Goal: Use online tool/utility: Use online tool/utility

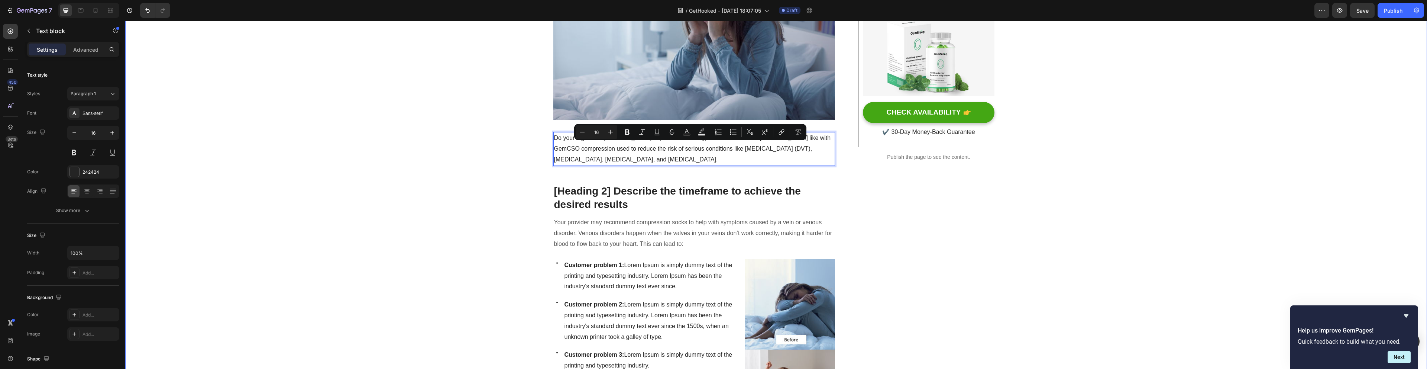
scroll to position [189, 0]
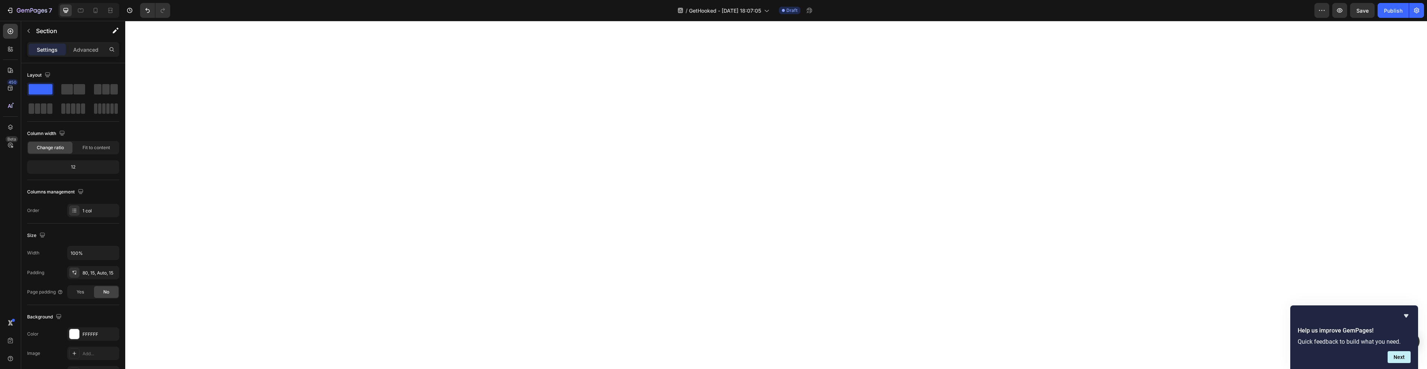
scroll to position [1964, 0]
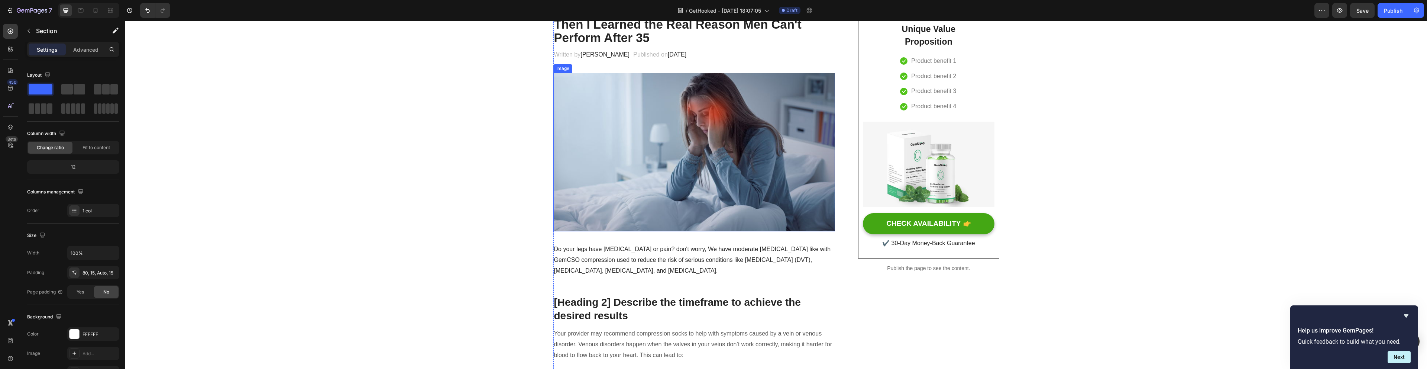
scroll to position [91, 0]
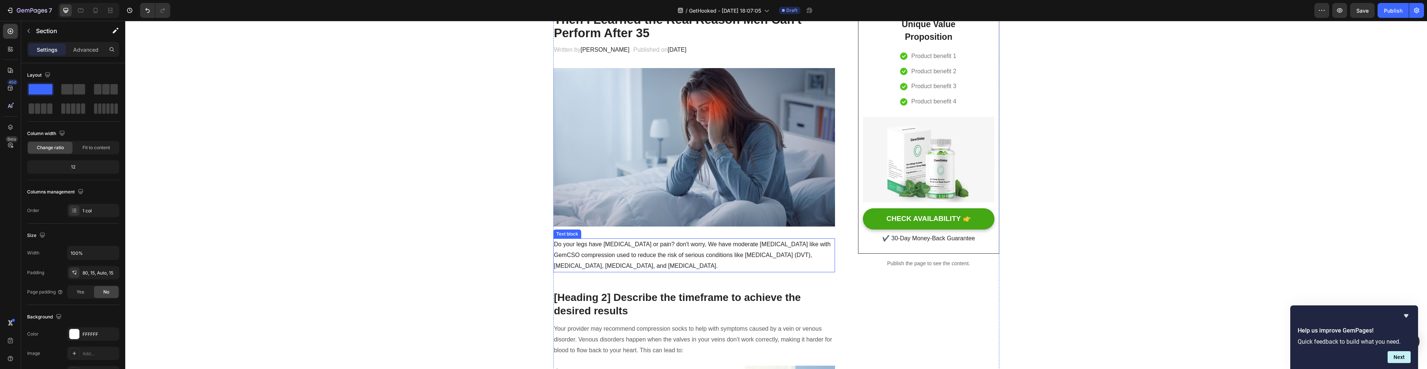
click at [592, 259] on p "Do your legs have [MEDICAL_DATA] or pain? don't worry, We have moderate [MEDICA…" at bounding box center [694, 255] width 281 height 32
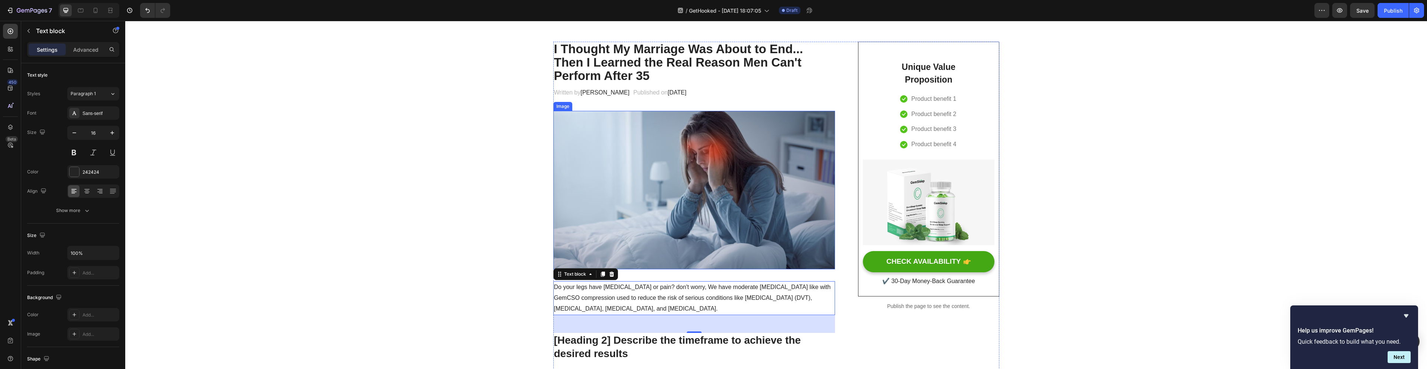
scroll to position [102, 0]
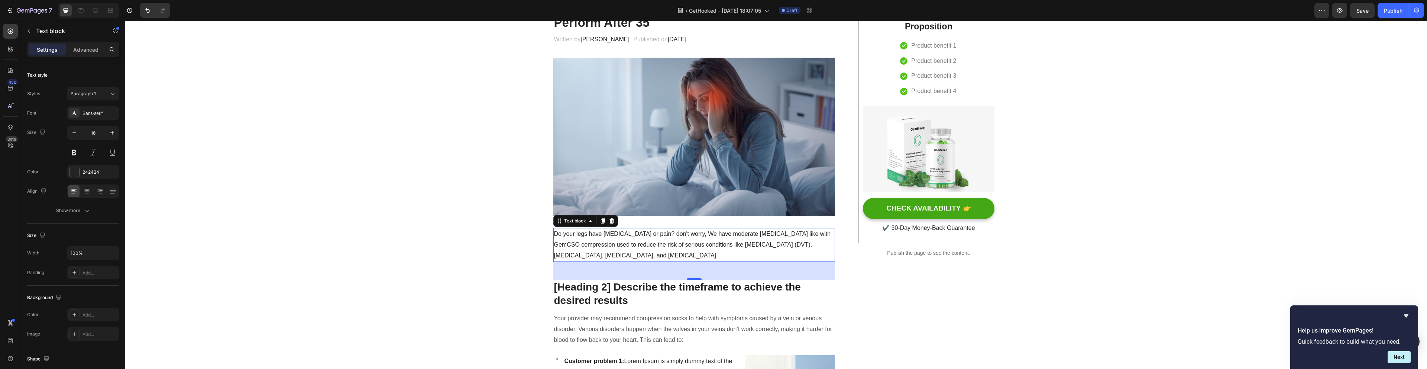
click at [637, 248] on p "Do your legs have [MEDICAL_DATA] or pain? don't worry, We have moderate [MEDICA…" at bounding box center [694, 245] width 281 height 32
click at [637, 247] on p "Do your legs have [MEDICAL_DATA] or pain? don't worry, We have moderate [MEDICA…" at bounding box center [694, 245] width 281 height 32
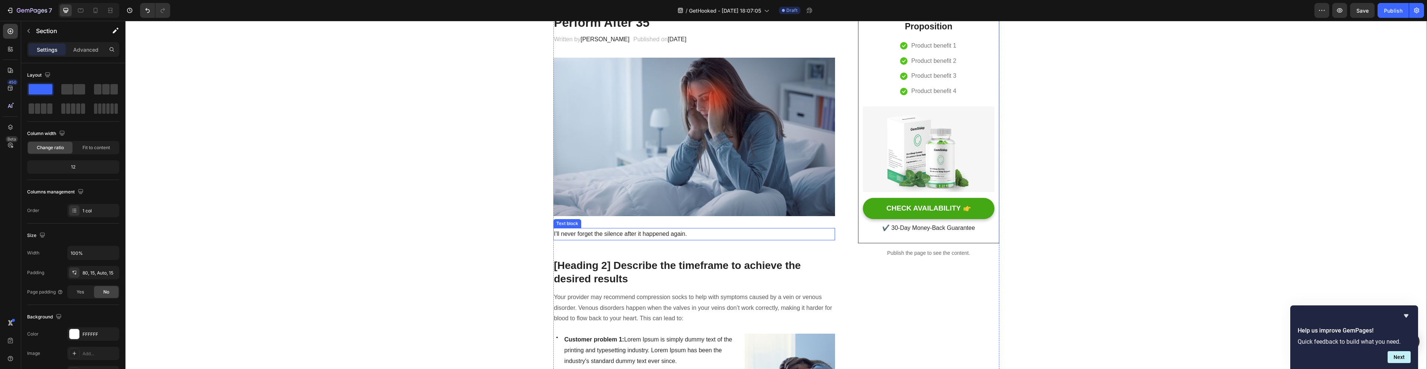
click at [645, 232] on p "I'll never forget the silence after it happened again." at bounding box center [694, 234] width 281 height 11
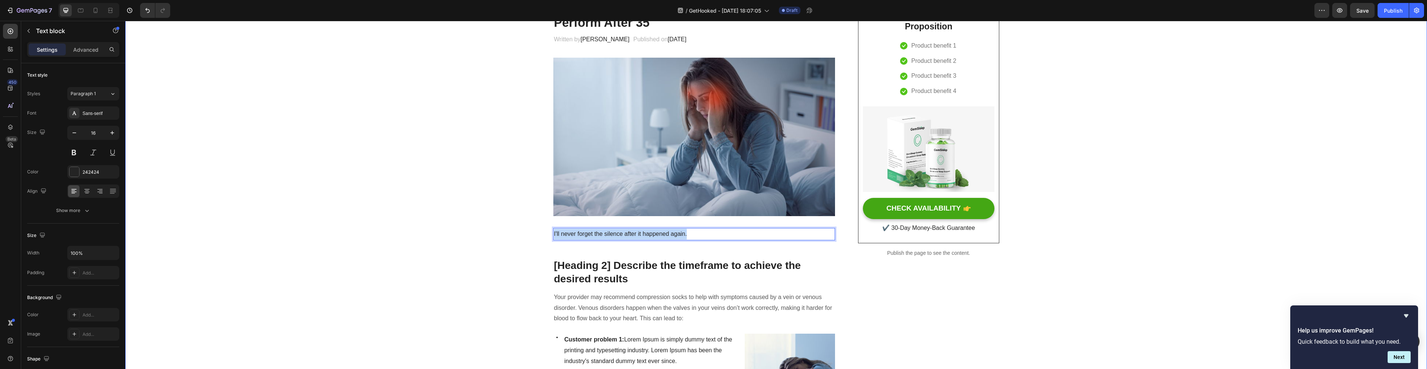
drag, startPoint x: 698, startPoint y: 236, endPoint x: 542, endPoint y: 236, distance: 156.5
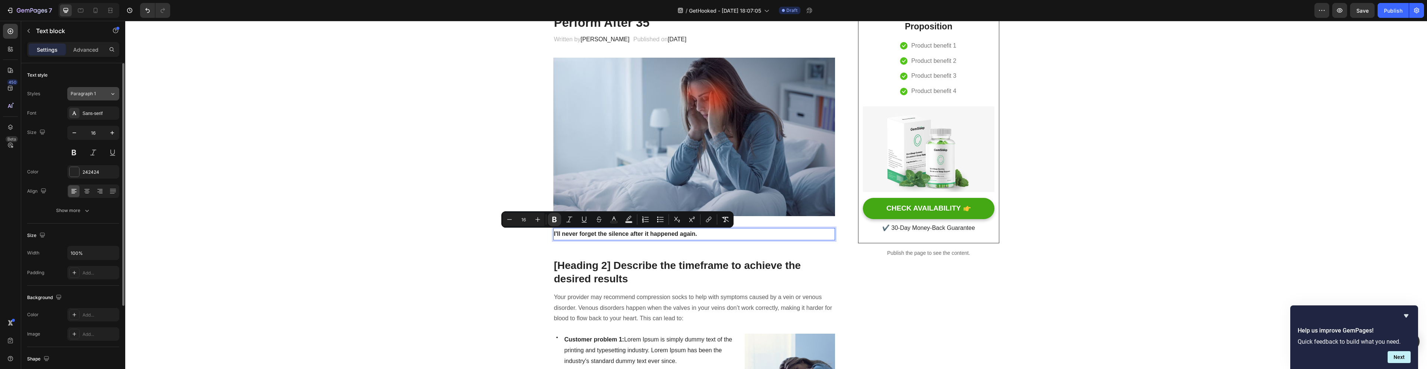
click at [112, 97] on icon at bounding box center [113, 93] width 6 height 7
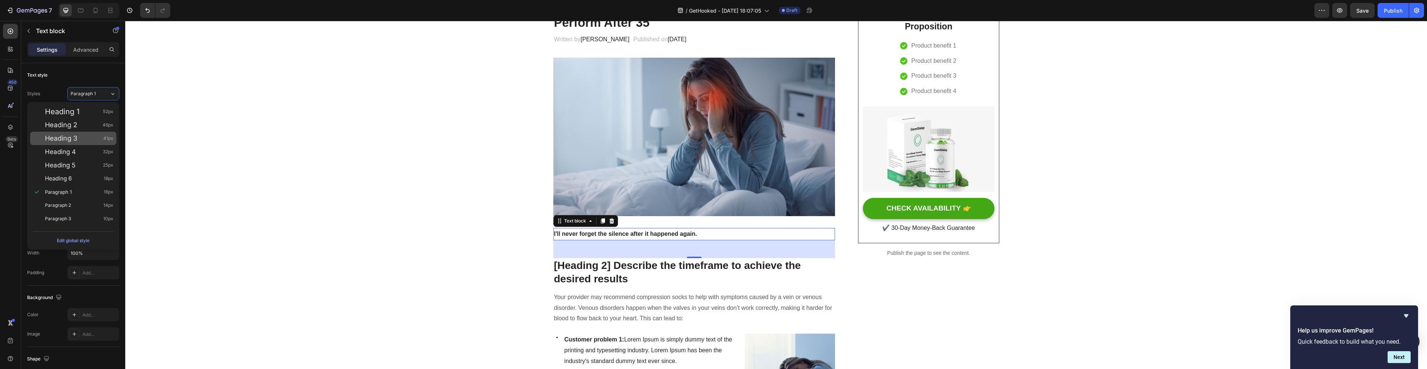
click at [98, 143] on div "Heading 3 41px" at bounding box center [73, 138] width 86 height 13
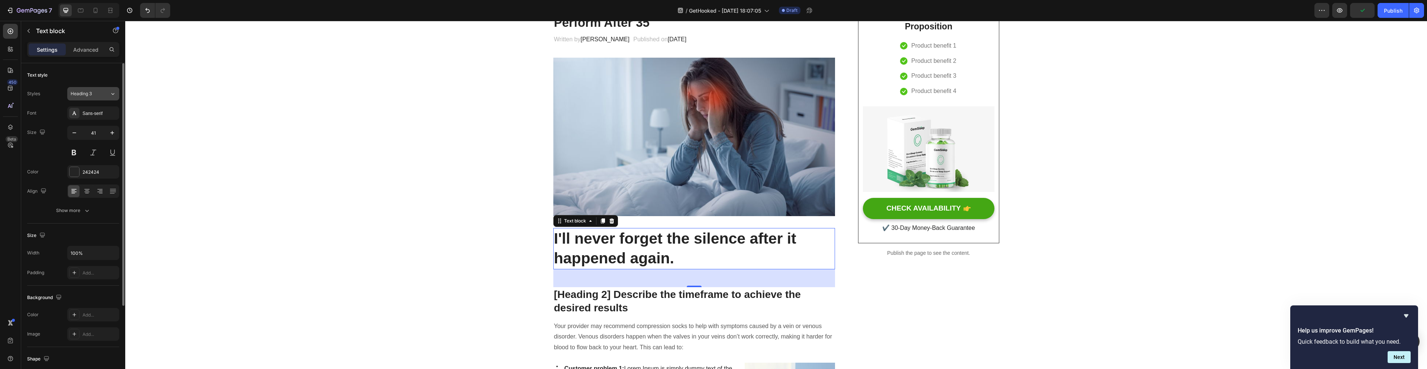
click at [103, 97] on button "Heading 3" at bounding box center [93, 93] width 52 height 13
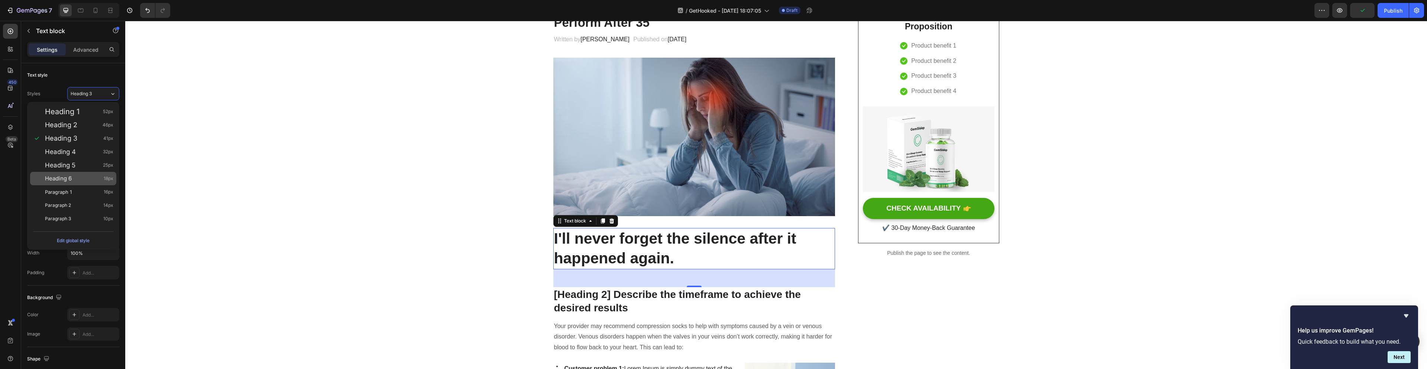
click at [87, 172] on div "Heading 6 18px" at bounding box center [73, 178] width 86 height 13
type input "18"
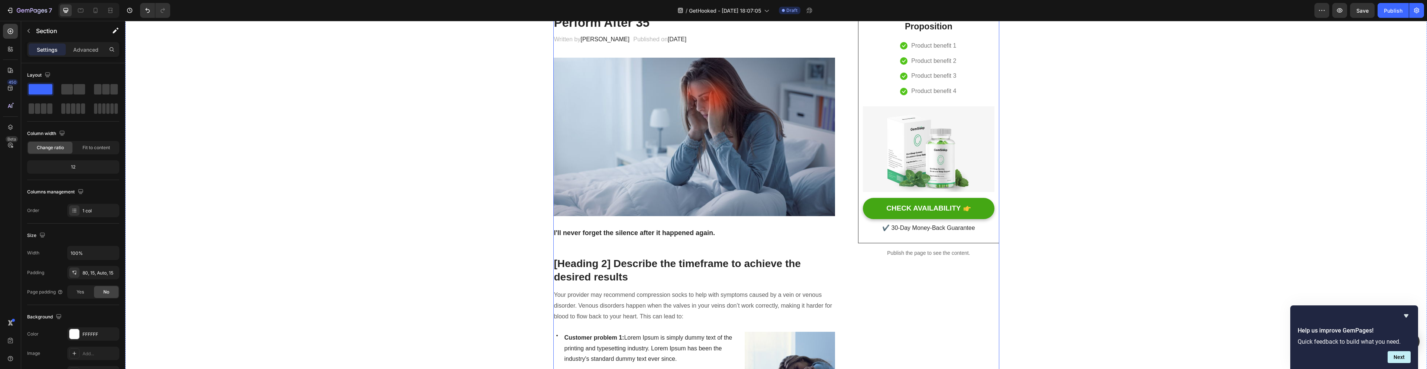
click at [600, 233] on strong "I'll never forget the silence after it happened again." at bounding box center [634, 232] width 161 height 7
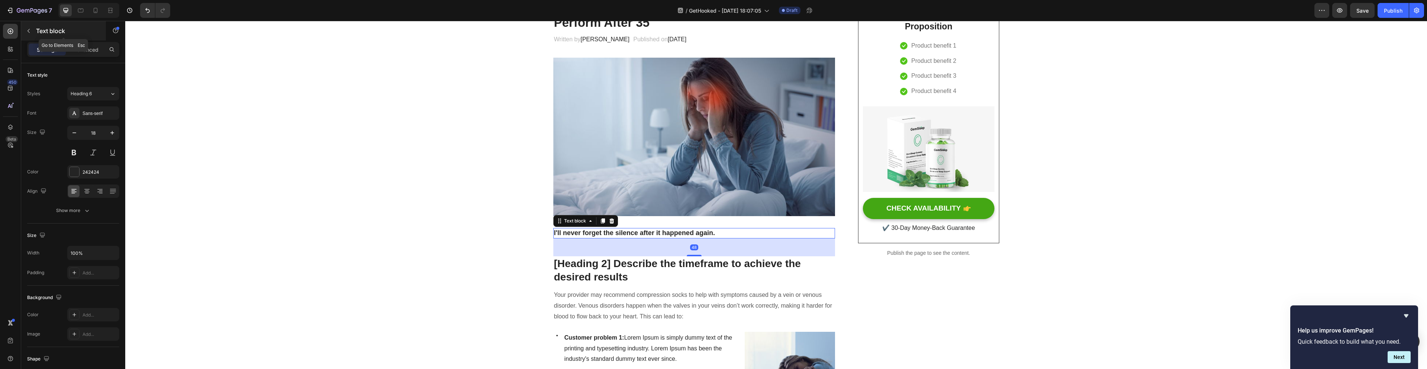
click at [33, 31] on button "button" at bounding box center [29, 31] width 12 height 12
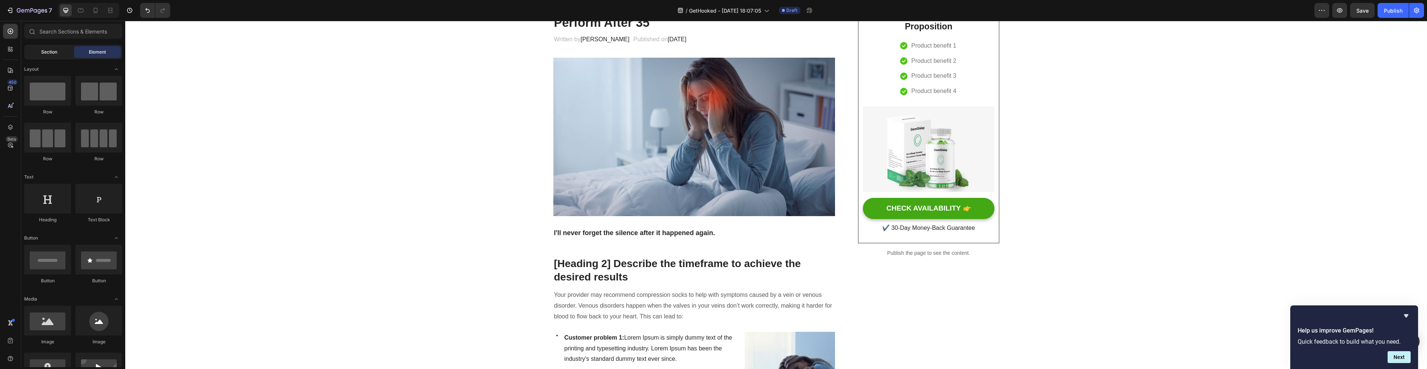
click at [49, 57] on div "Section" at bounding box center [49, 52] width 47 height 12
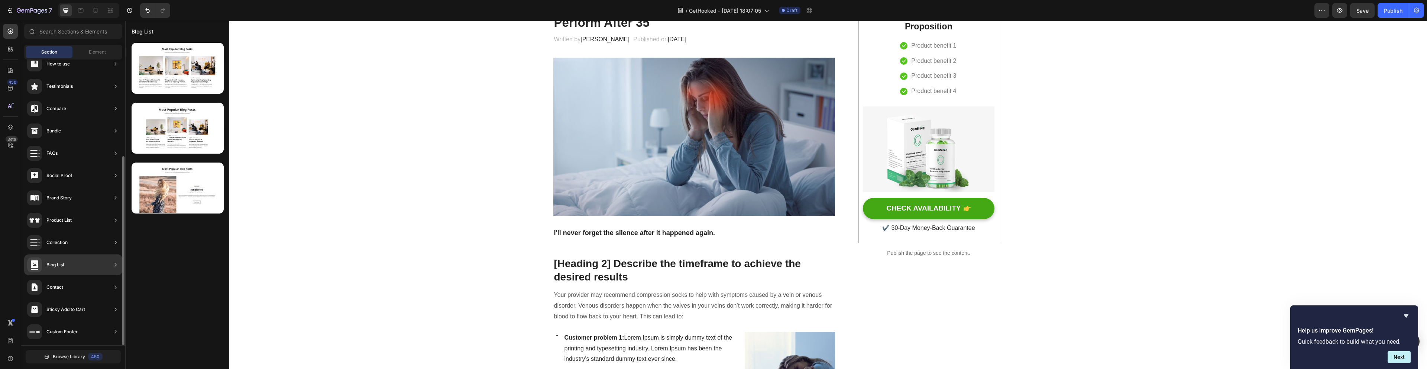
scroll to position [0, 0]
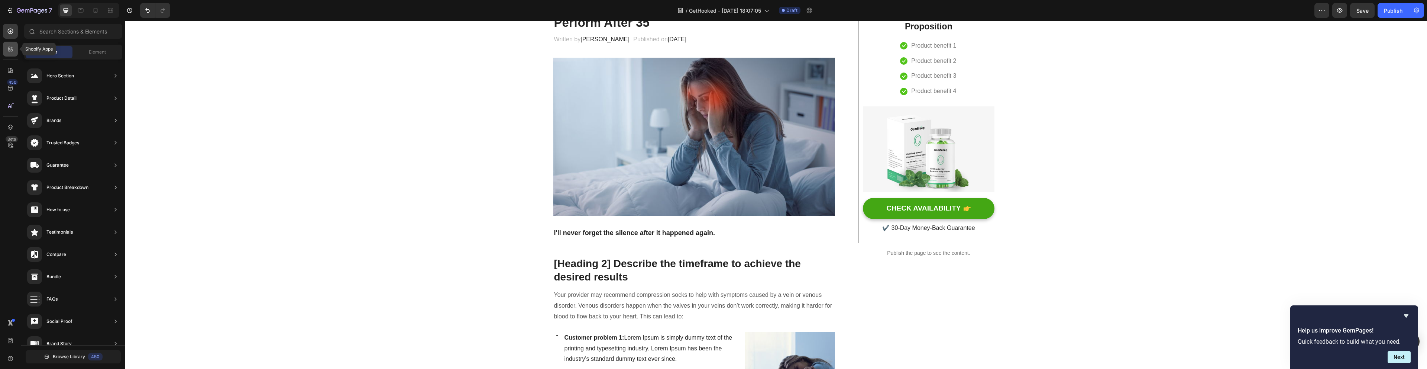
click at [7, 46] on icon at bounding box center [10, 48] width 7 height 7
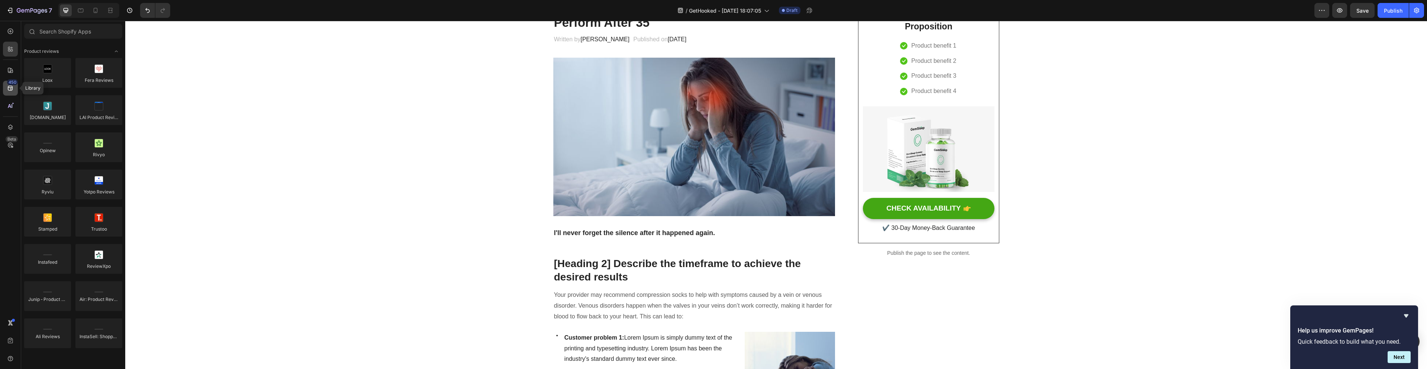
click at [6, 89] on div "450" at bounding box center [10, 88] width 15 height 15
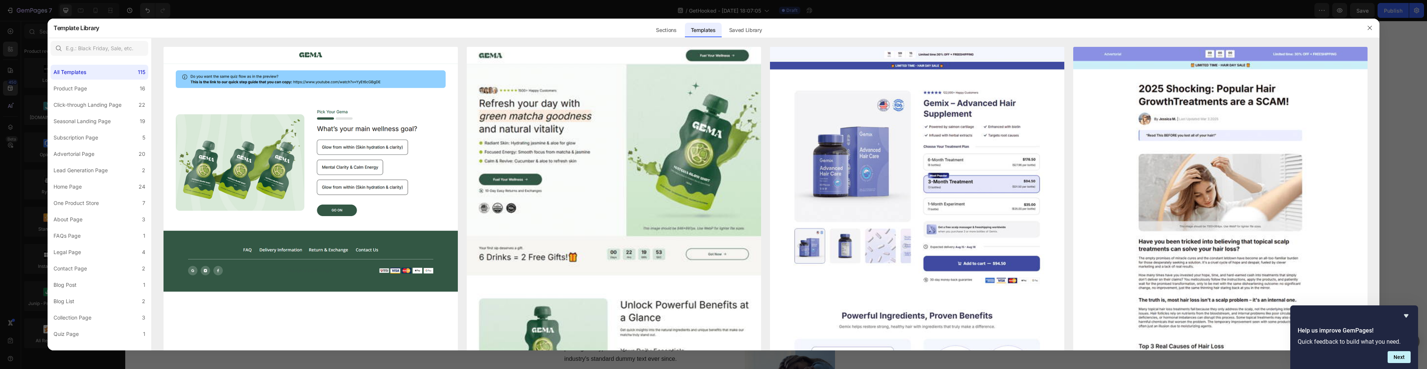
click at [68, 7] on div at bounding box center [713, 184] width 1427 height 369
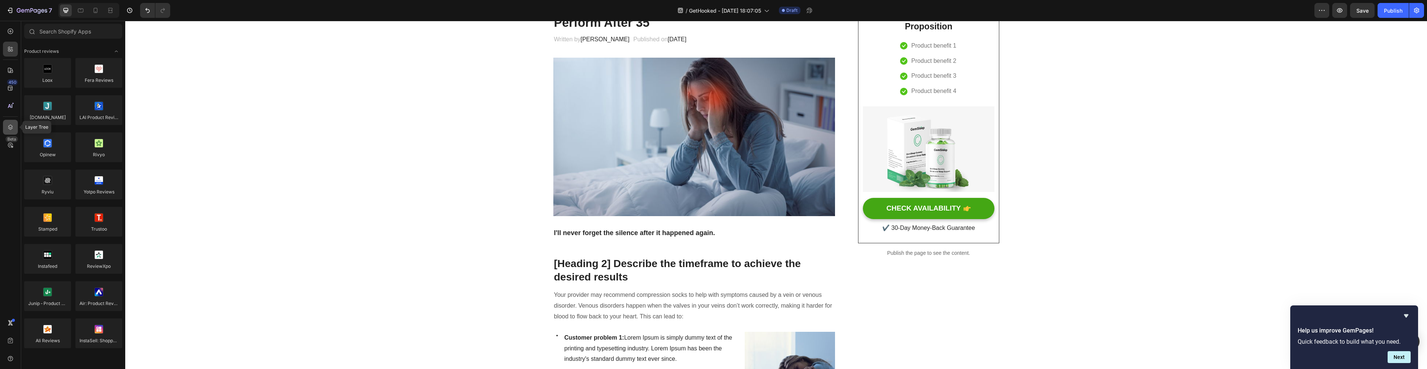
click at [11, 128] on icon at bounding box center [10, 126] width 7 height 7
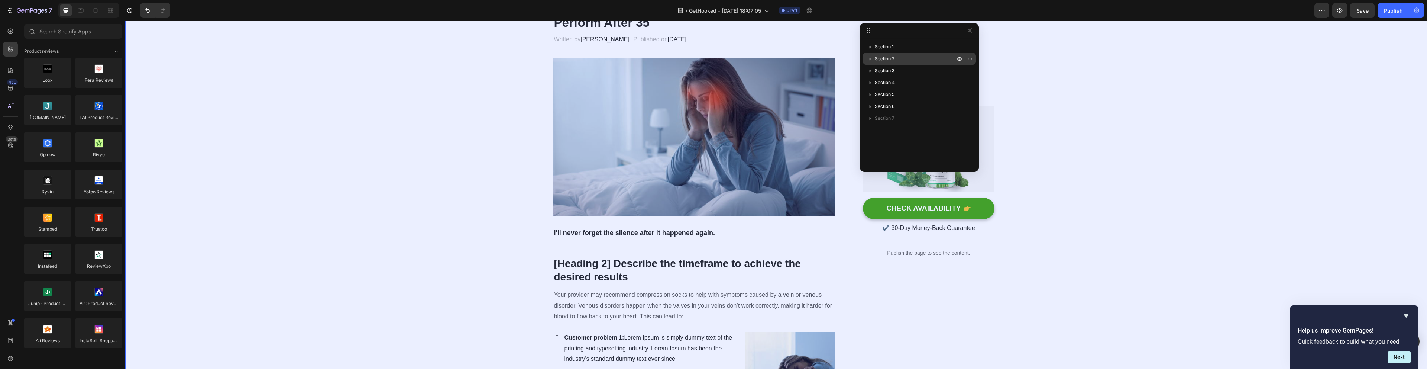
click at [871, 58] on icon "button" at bounding box center [870, 58] width 7 height 7
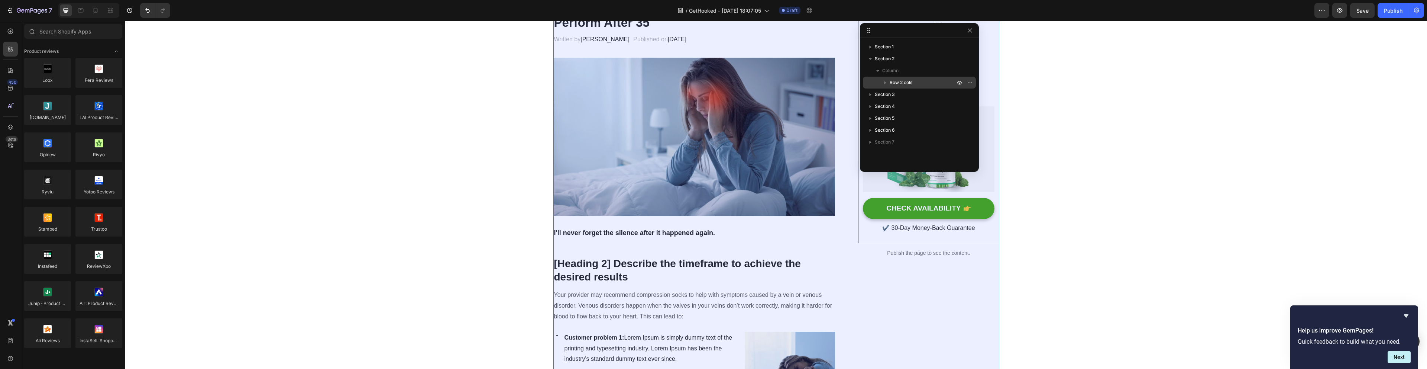
click at [884, 84] on icon "button" at bounding box center [885, 82] width 7 height 7
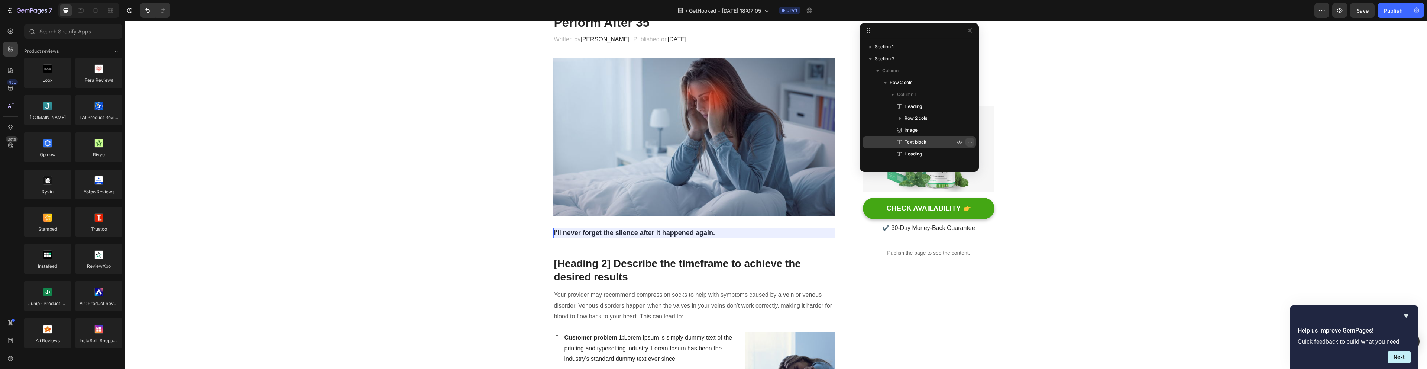
click at [969, 143] on icon "button" at bounding box center [970, 142] width 6 height 6
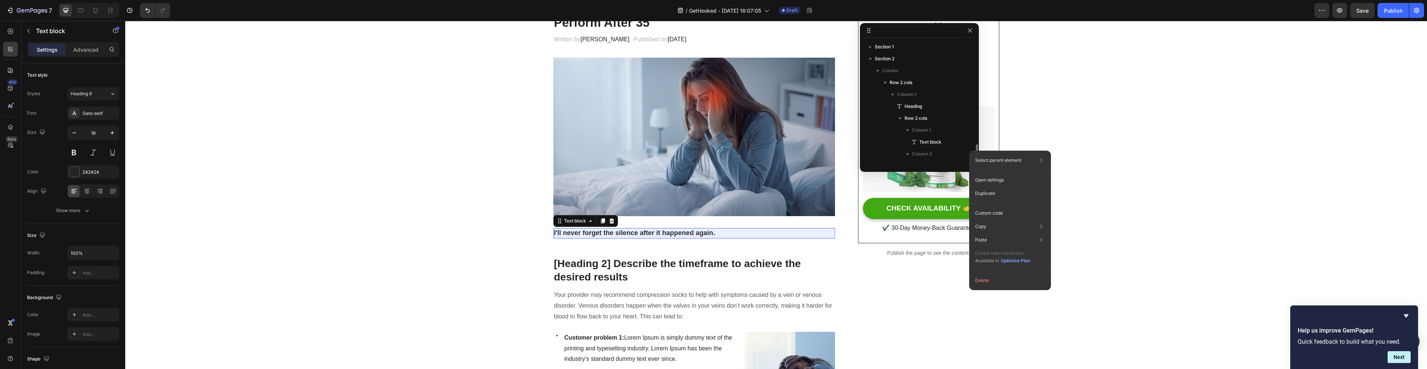
scroll to position [93, 0]
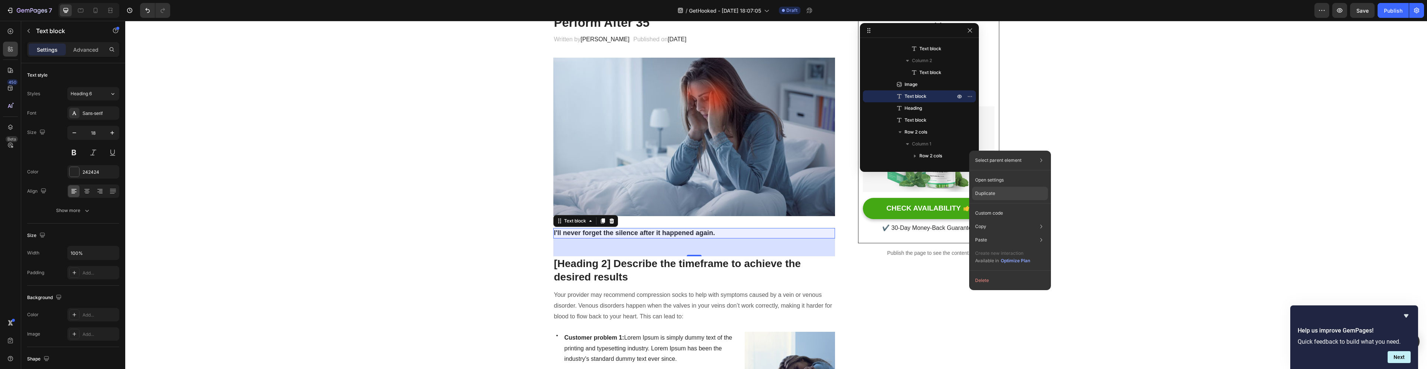
click at [988, 188] on div "Duplicate" at bounding box center [1010, 193] width 76 height 13
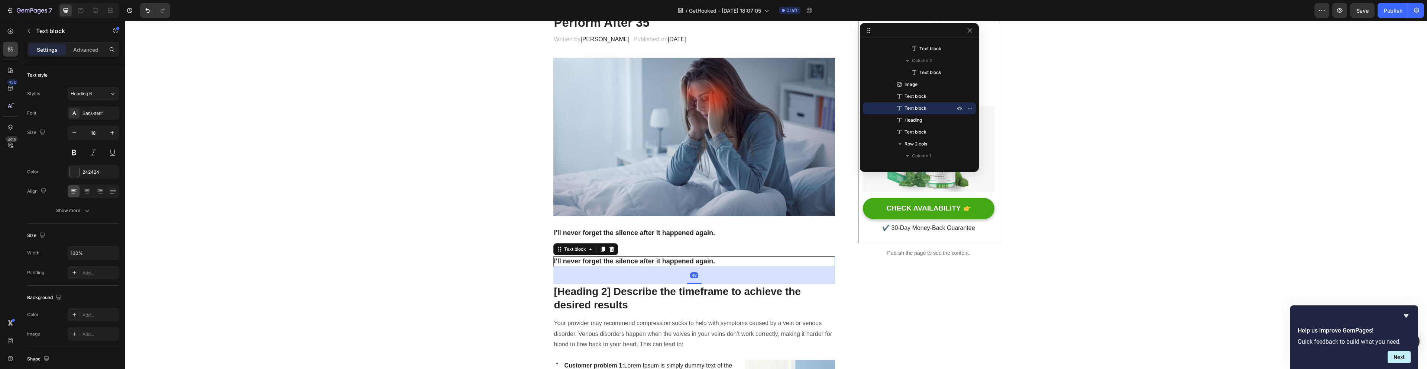
click at [679, 261] on strong "I'll never forget the silence after it happened again." at bounding box center [634, 260] width 161 height 7
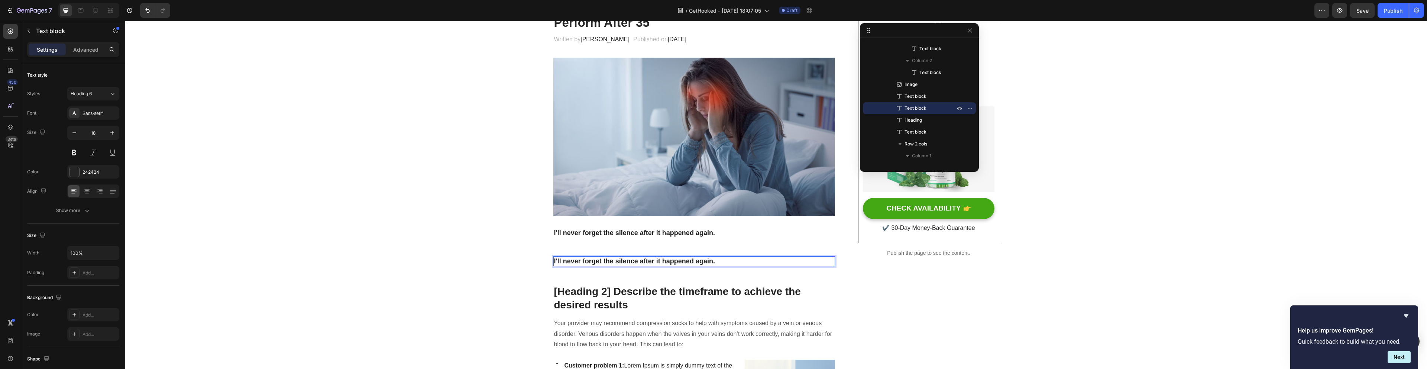
click at [685, 259] on strong "I'll never forget the silence after it happened again." at bounding box center [634, 260] width 161 height 7
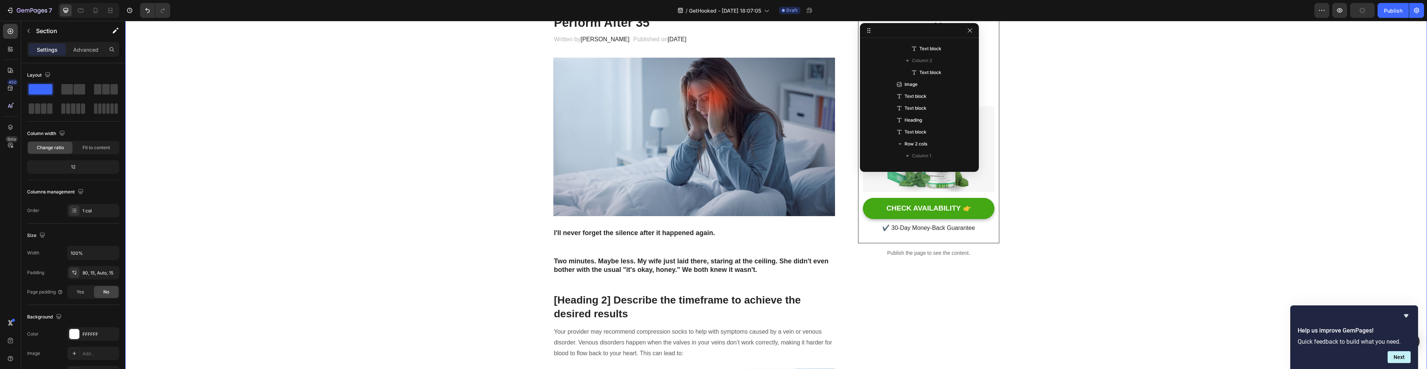
scroll to position [0, 0]
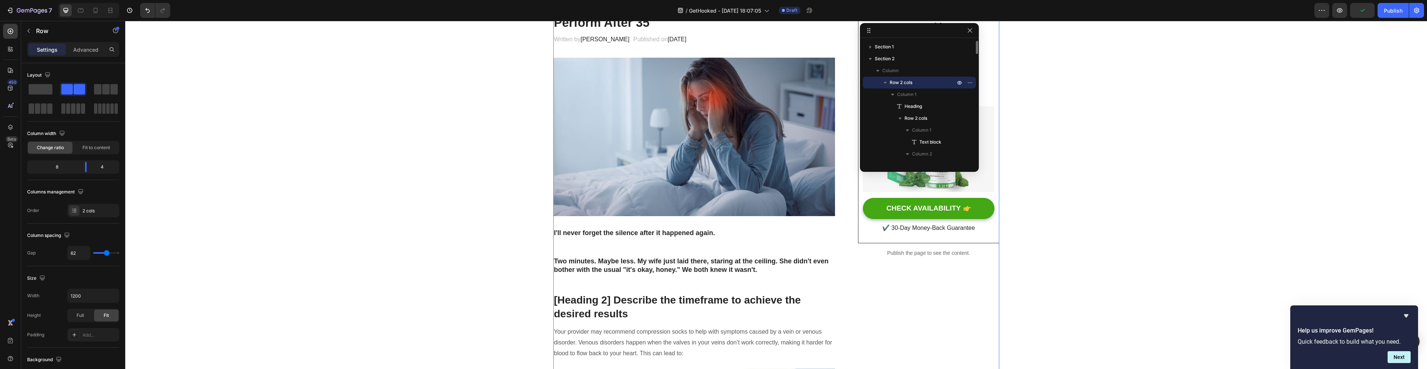
click at [643, 258] on strong "Two minutes. Maybe less. My wife just laid there, staring at the ceiling. She d…" at bounding box center [691, 265] width 275 height 16
